Goal: Task Accomplishment & Management: Use online tool/utility

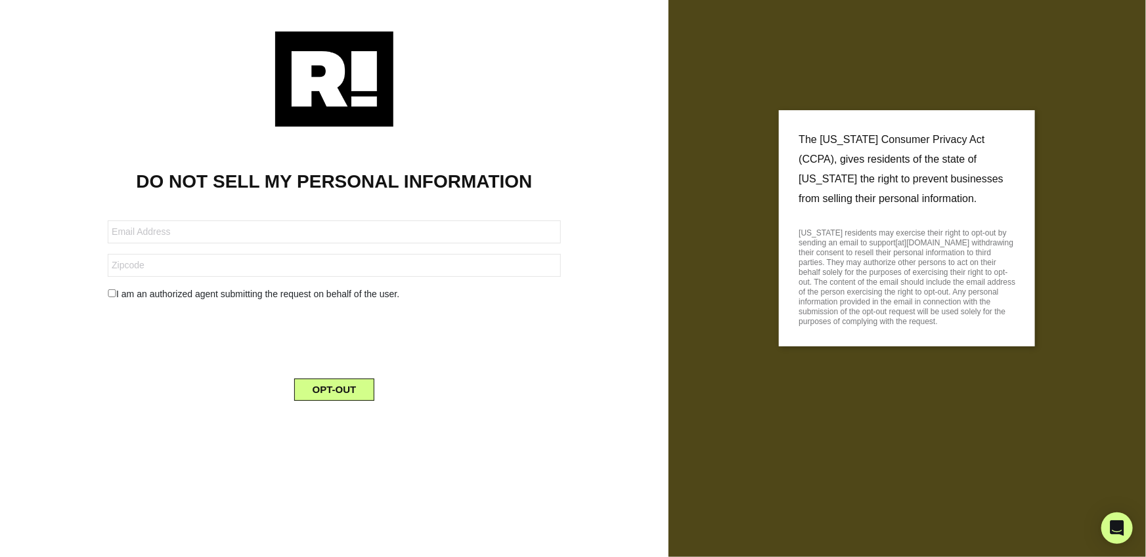
click at [324, 95] on img at bounding box center [334, 79] width 118 height 95
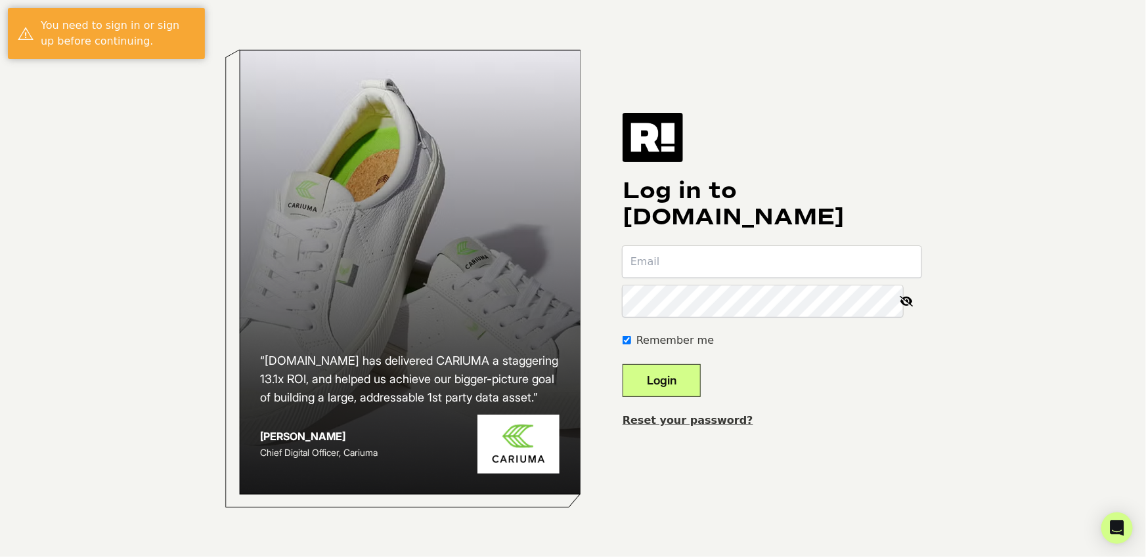
type input "[EMAIL_ADDRESS][DOMAIN_NAME]"
click at [681, 373] on button "Login" at bounding box center [661, 380] width 78 height 33
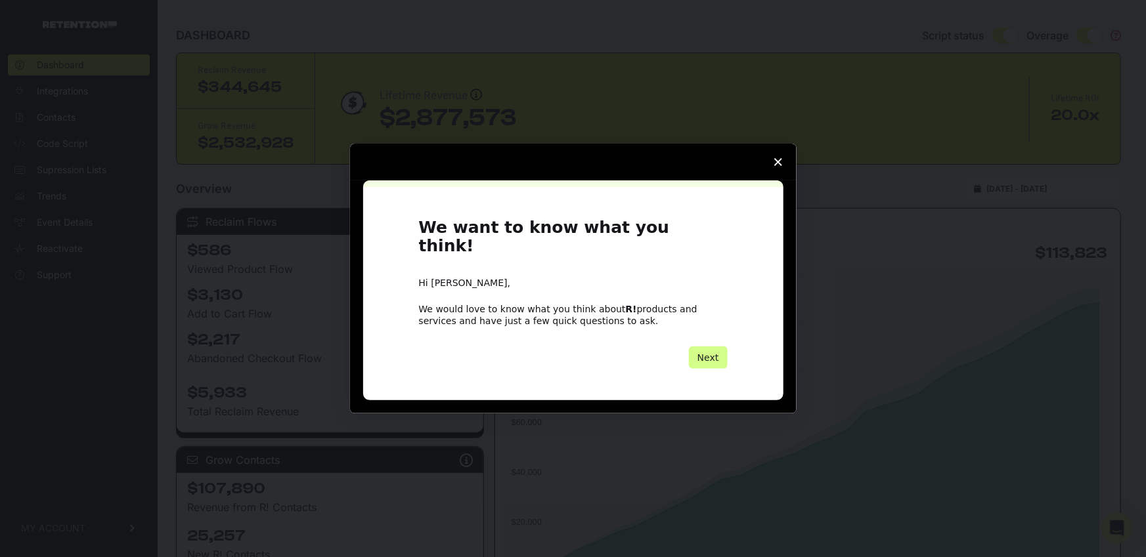
click at [778, 166] on icon "Close survey" at bounding box center [778, 162] width 8 height 8
